Goal: Understand process/instructions: Learn about a topic

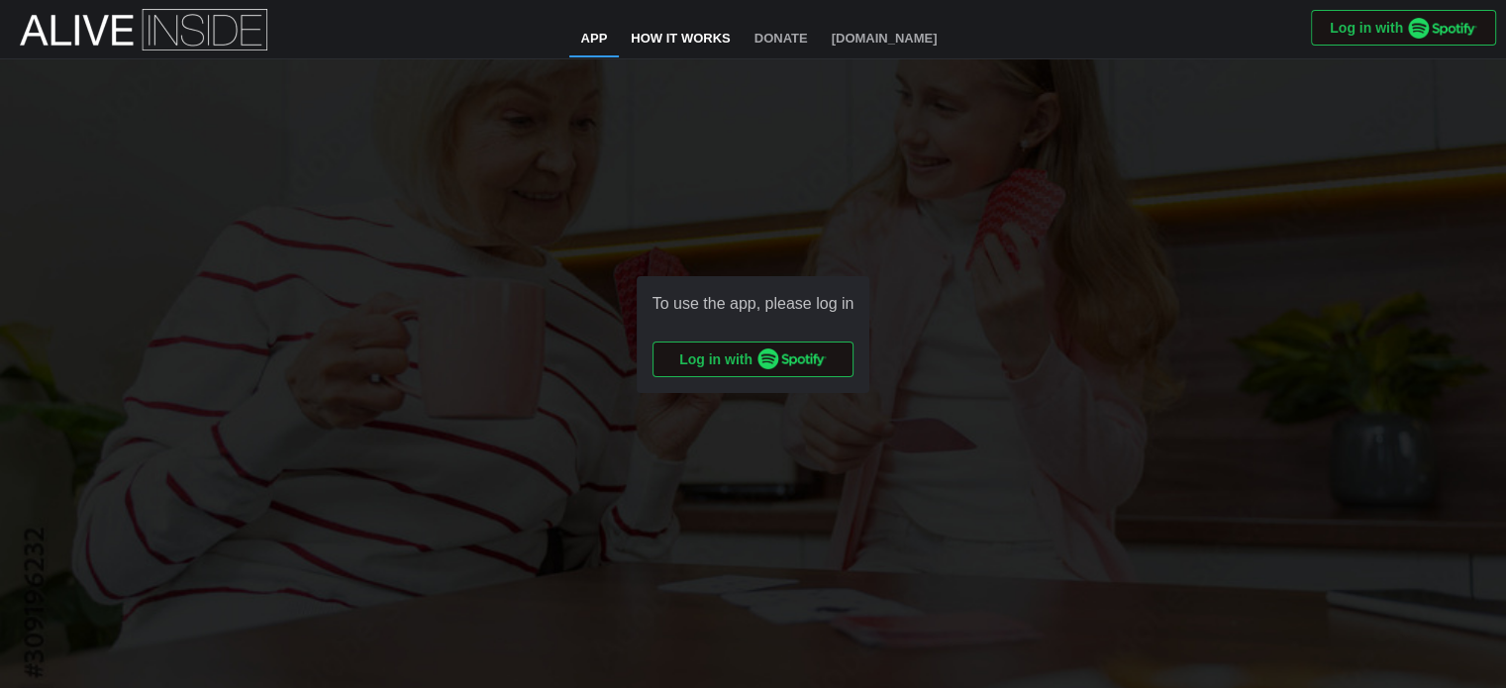
click at [689, 36] on link "How It Works" at bounding box center [680, 40] width 123 height 36
click at [700, 35] on link "How It Works" at bounding box center [680, 40] width 123 height 36
